Goal: Check status: Check status

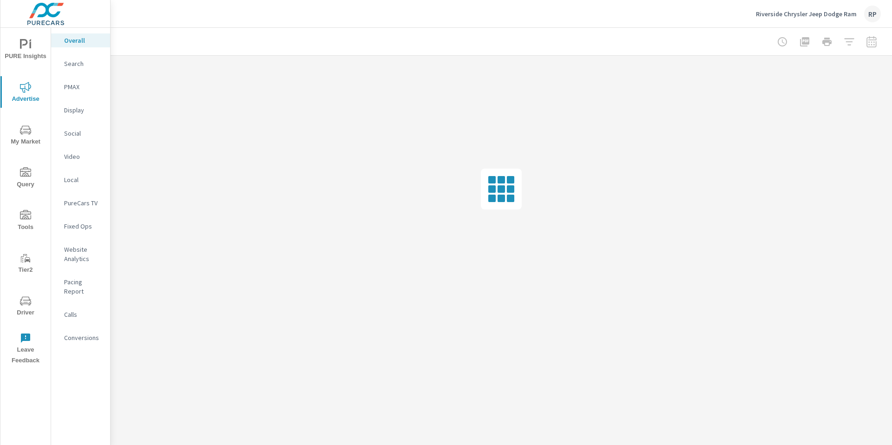
click at [83, 63] on p "Search" at bounding box center [83, 63] width 39 height 9
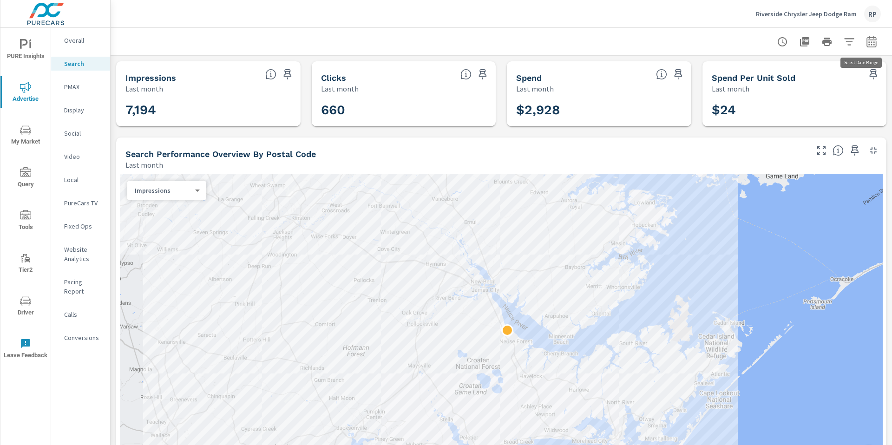
click at [866, 43] on icon "button" at bounding box center [871, 41] width 11 height 11
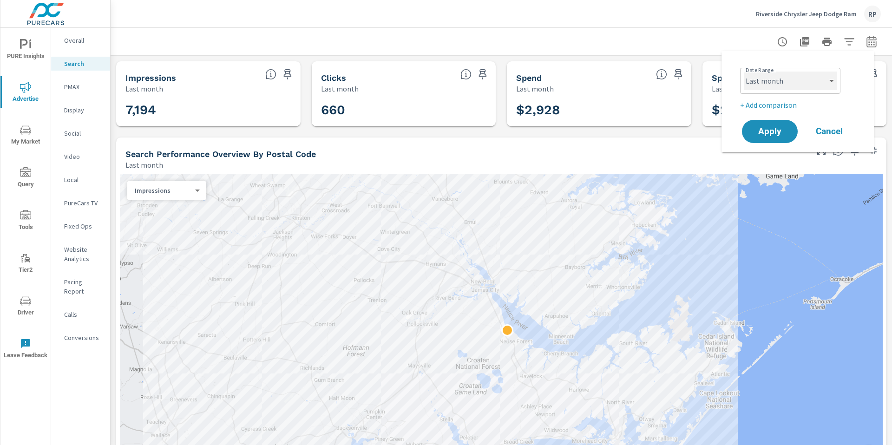
click at [783, 79] on select "Custom [DATE] Last week Last 7 days Last 14 days Last 30 days Last 45 days Last…" at bounding box center [790, 81] width 93 height 19
click at [744, 72] on select "Custom [DATE] Last week Last 7 days Last 14 days Last 30 days Last 45 days Last…" at bounding box center [790, 81] width 93 height 19
select select "custom"
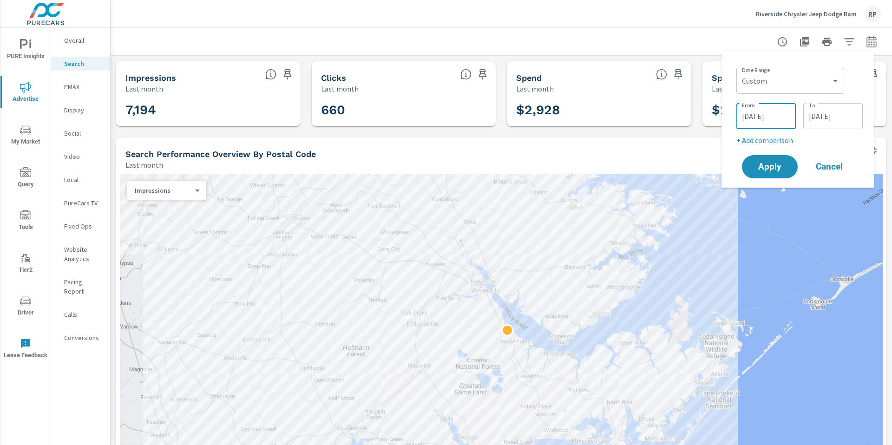
click at [764, 114] on input "[DATE]" at bounding box center [766, 116] width 52 height 19
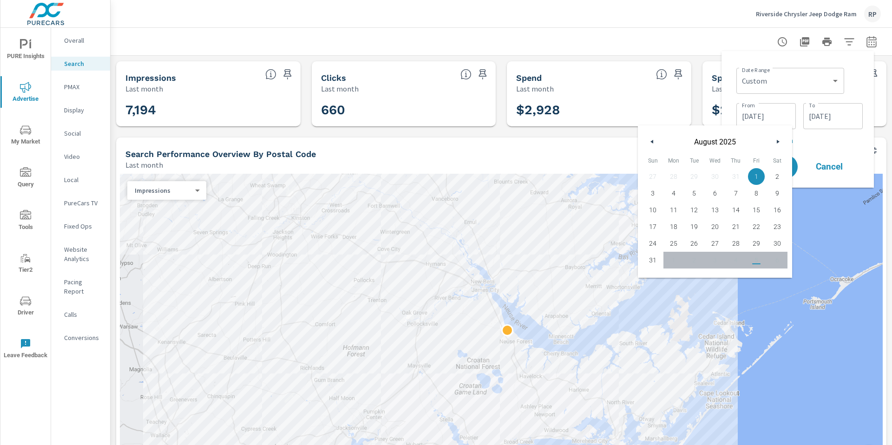
click at [654, 141] on button "button" at bounding box center [652, 141] width 11 height 11
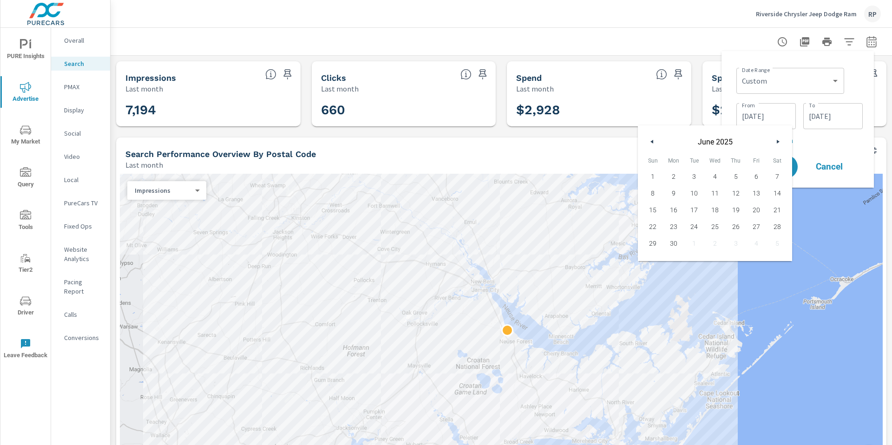
click at [654, 141] on button "button" at bounding box center [652, 141] width 11 height 11
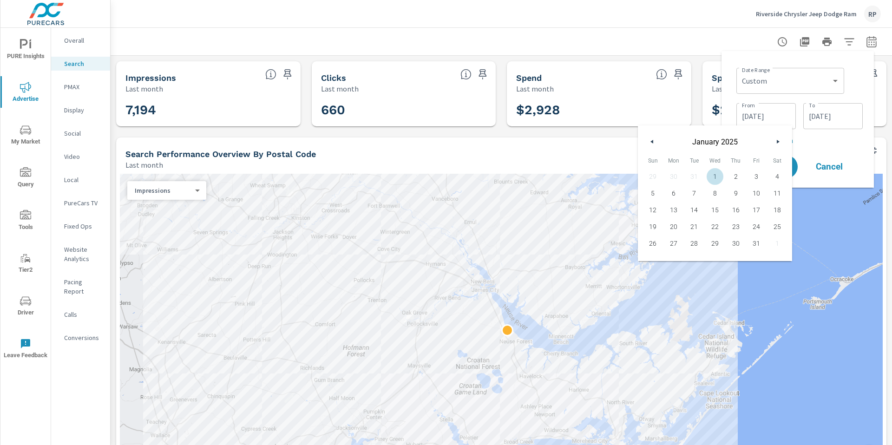
click at [713, 171] on span "1" at bounding box center [715, 177] width 21 height 12
type input "[DATE]"
click at [839, 142] on p "+ Add comparison" at bounding box center [799, 140] width 126 height 11
select select "Previous period"
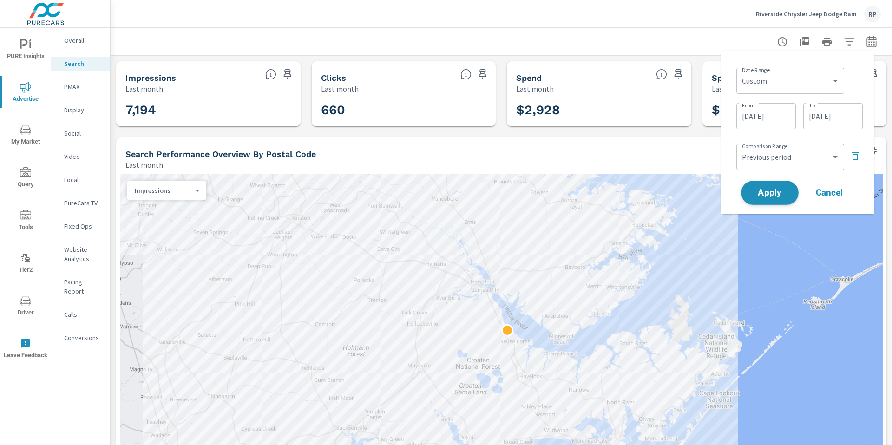
click at [767, 189] on span "Apply" at bounding box center [770, 193] width 38 height 9
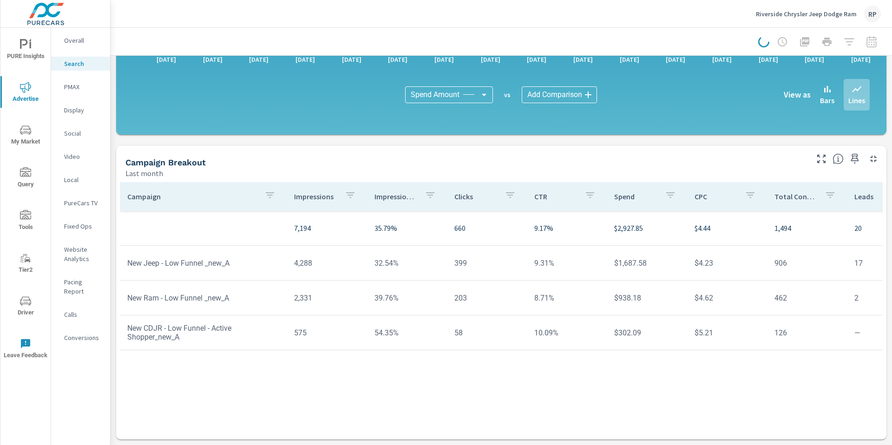
scroll to position [581, 0]
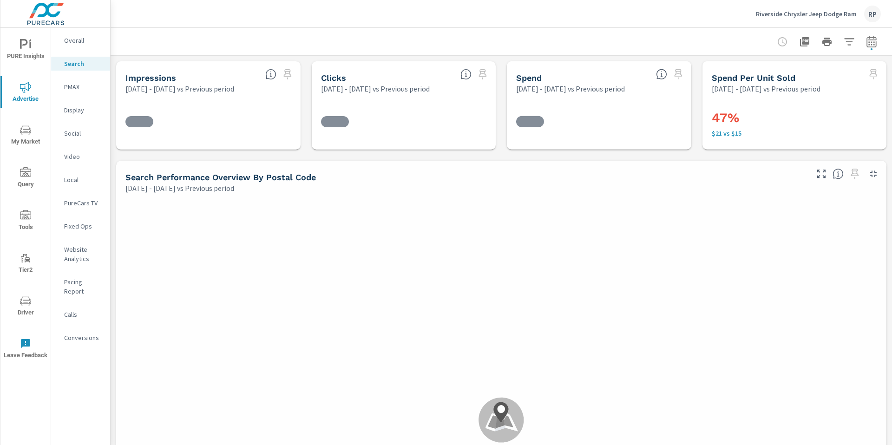
drag, startPoint x: 888, startPoint y: 79, endPoint x: 891, endPoint y: 353, distance: 273.2
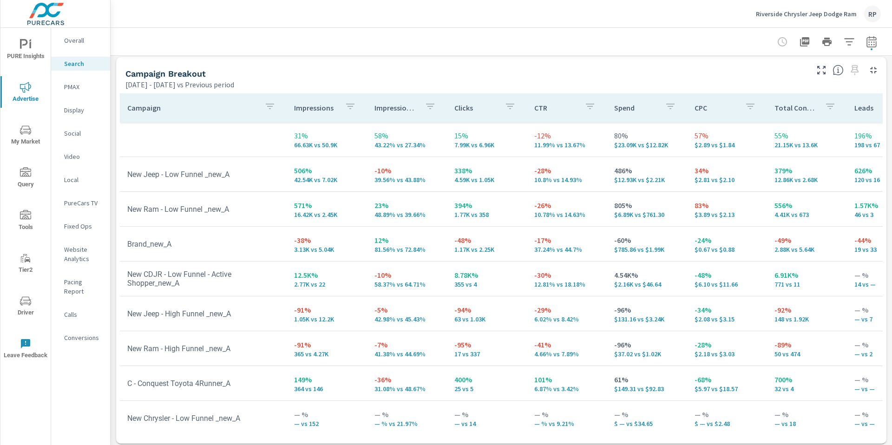
click at [869, 46] on icon "button" at bounding box center [871, 41] width 11 height 11
select select "Previous period"
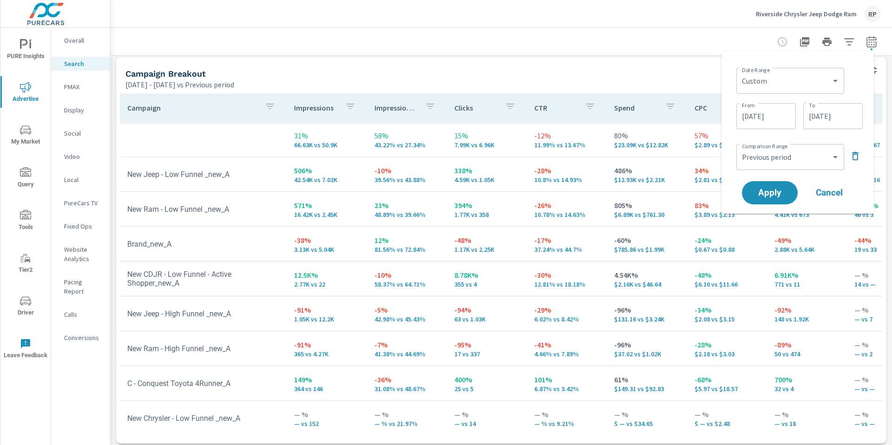
click at [855, 156] on icon "button" at bounding box center [855, 156] width 11 height 11
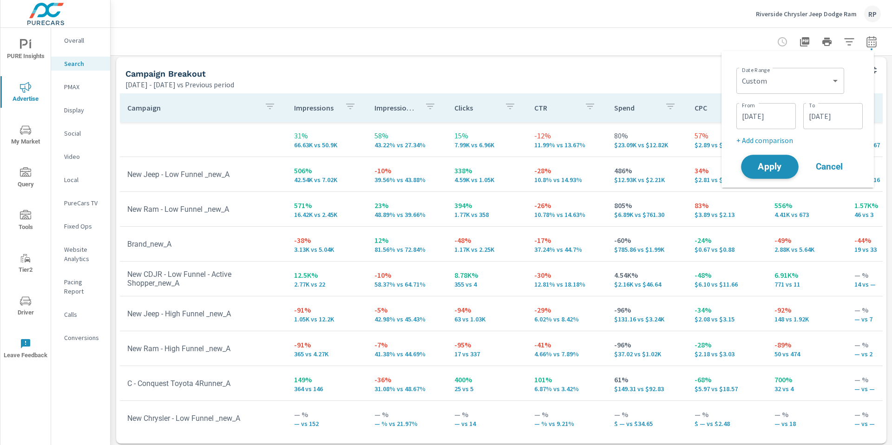
click at [787, 160] on button "Apply" at bounding box center [770, 167] width 58 height 24
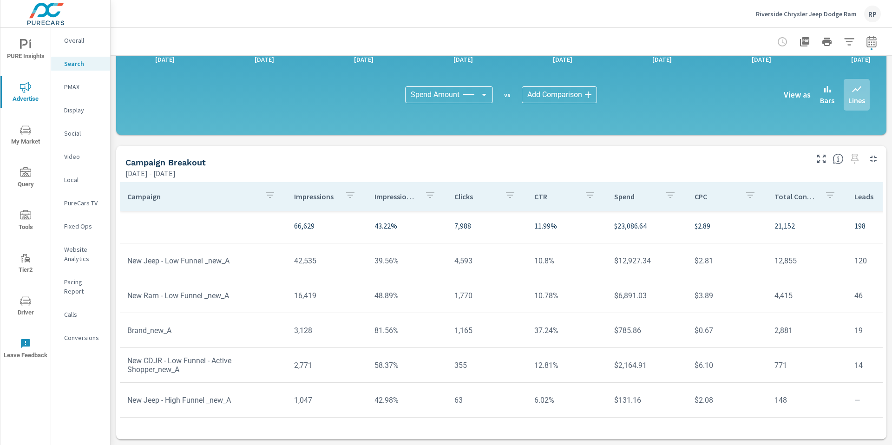
scroll to position [4, 0]
